Goal: Find contact information: Find contact information

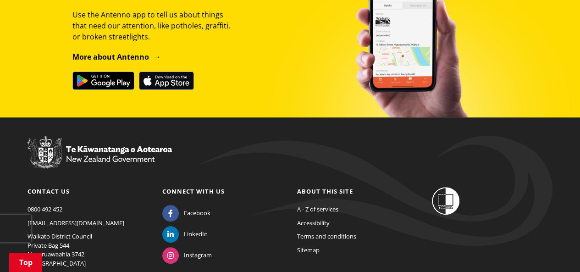
scroll to position [1836, 0]
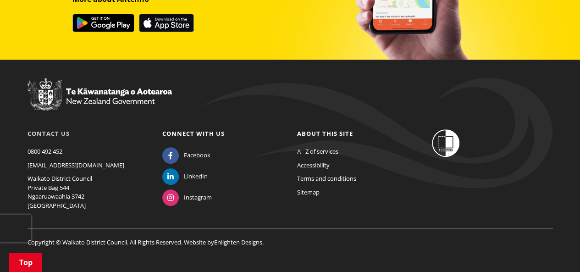
click at [39, 129] on link "Contact us" at bounding box center [49, 133] width 42 height 8
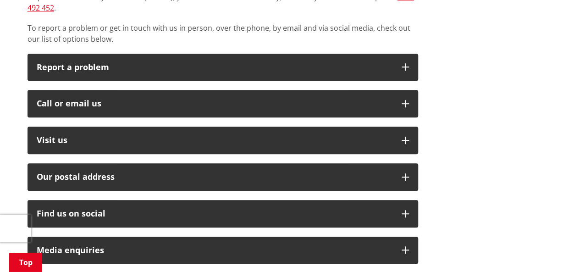
scroll to position [428, 0]
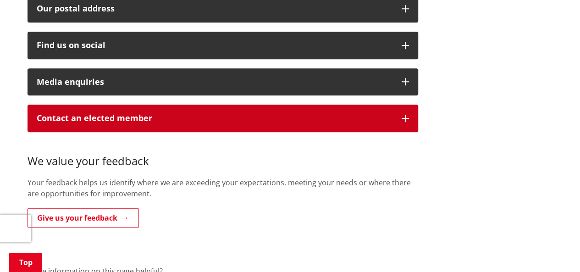
click at [403, 115] on icon "button" at bounding box center [405, 118] width 7 height 7
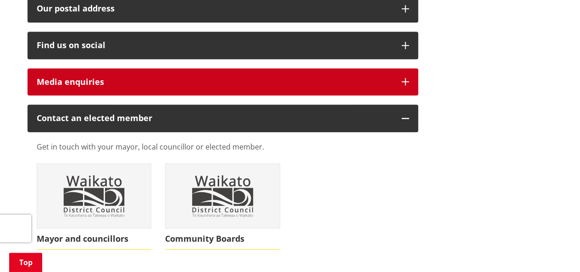
click at [408, 78] on icon "button" at bounding box center [405, 81] width 7 height 7
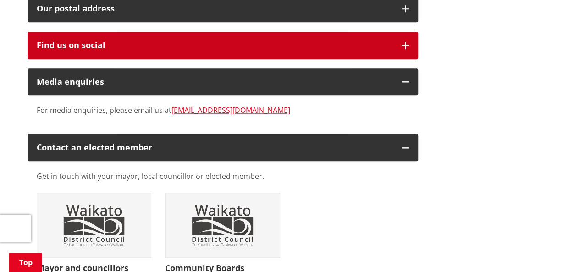
click at [409, 38] on button "Find us on social" at bounding box center [223, 46] width 391 height 28
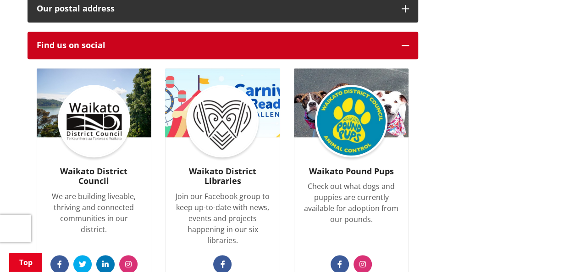
scroll to position [260, 0]
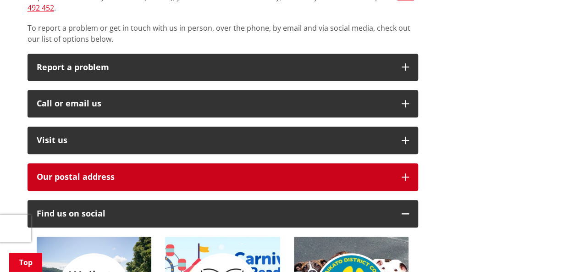
click at [408, 170] on button "Our postal address" at bounding box center [223, 177] width 391 height 28
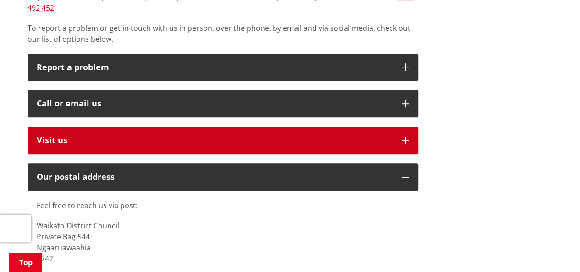
click at [412, 127] on button "Visit us" at bounding box center [223, 141] width 391 height 28
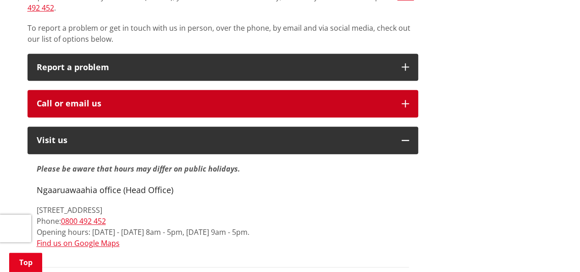
click at [404, 100] on icon "button" at bounding box center [405, 103] width 7 height 7
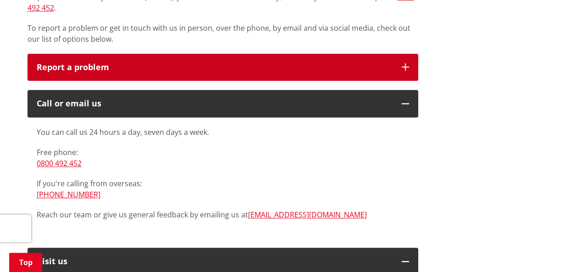
click at [407, 63] on icon "button" at bounding box center [405, 66] width 7 height 7
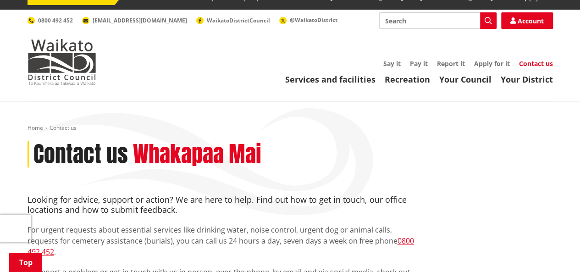
scroll to position [0, 0]
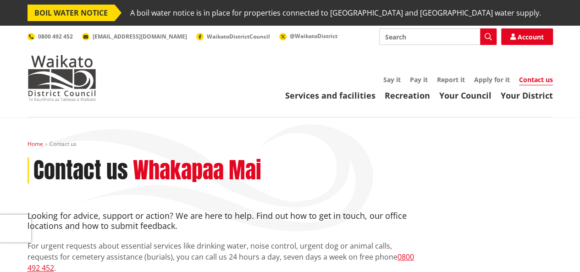
click at [39, 144] on link "Home" at bounding box center [36, 144] width 16 height 8
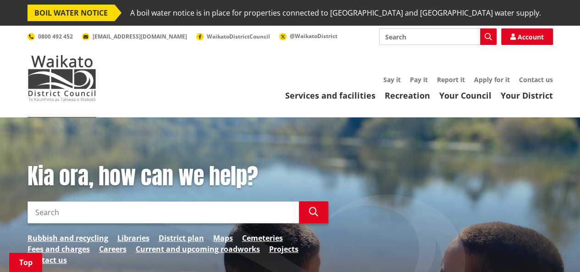
scroll to position [168, 0]
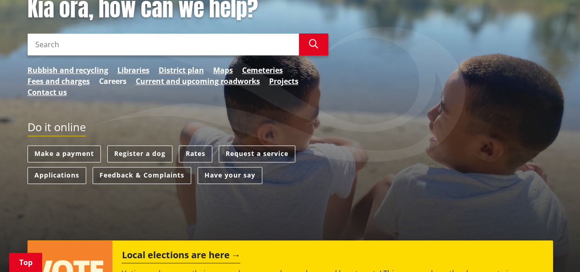
click at [111, 82] on link "Careers" at bounding box center [113, 81] width 28 height 11
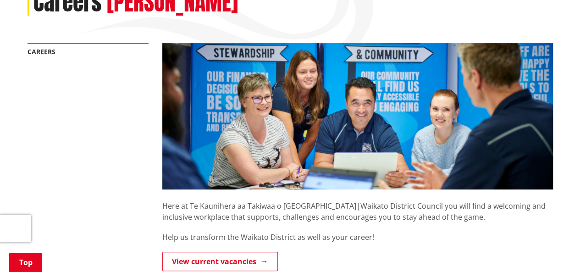
scroll to position [336, 0]
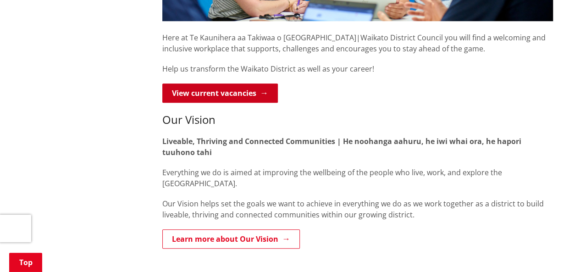
click at [264, 94] on link "View current vacancies" at bounding box center [220, 92] width 116 height 19
